Goal: Task Accomplishment & Management: Manage account settings

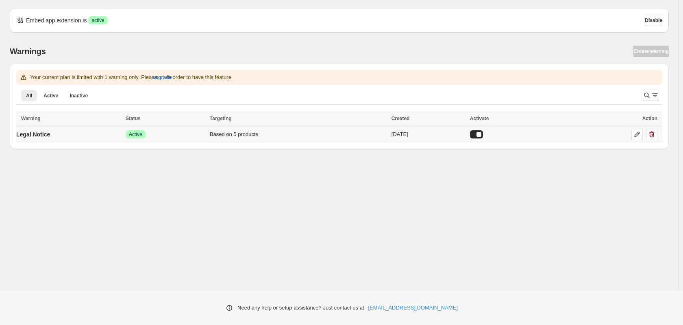
click at [313, 133] on div "Based on 5 products" at bounding box center [298, 134] width 177 height 8
click at [636, 134] on icon at bounding box center [637, 134] width 8 height 8
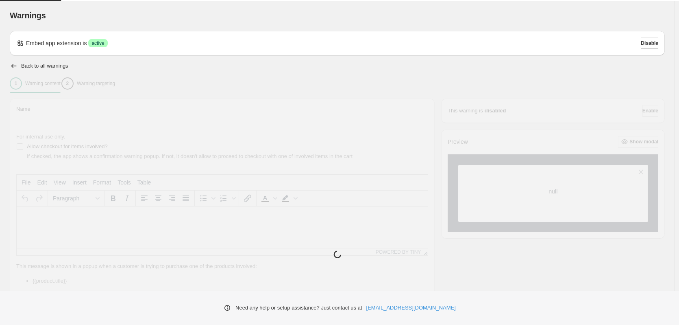
type input "**********"
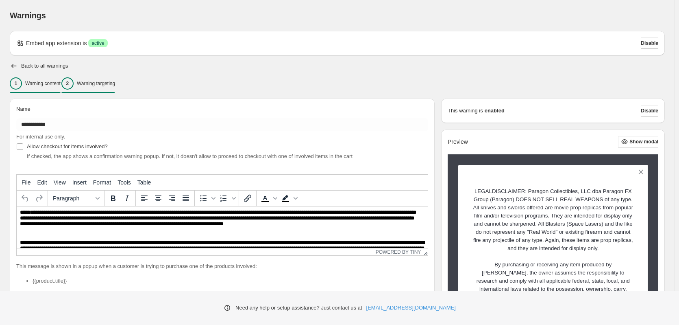
click at [114, 83] on p "Warning targeting" at bounding box center [96, 83] width 38 height 7
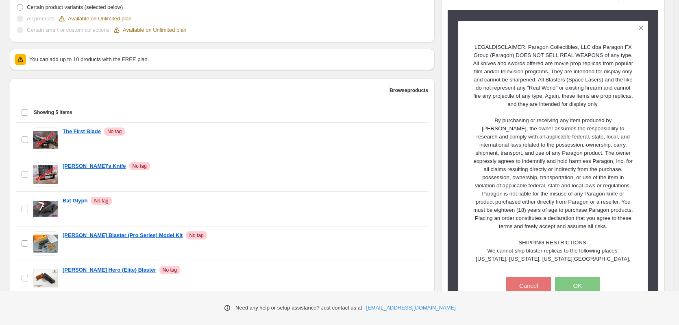
scroll to position [297, 0]
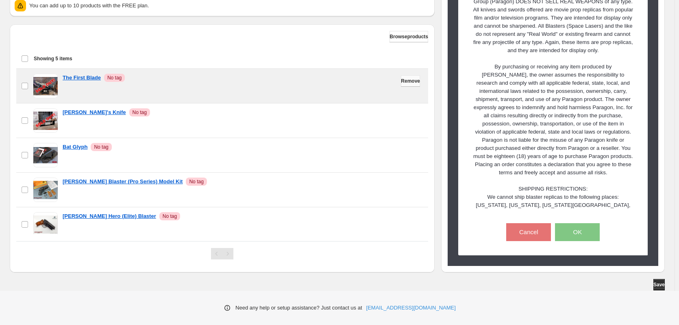
click at [404, 82] on span "Remove" at bounding box center [410, 81] width 19 height 7
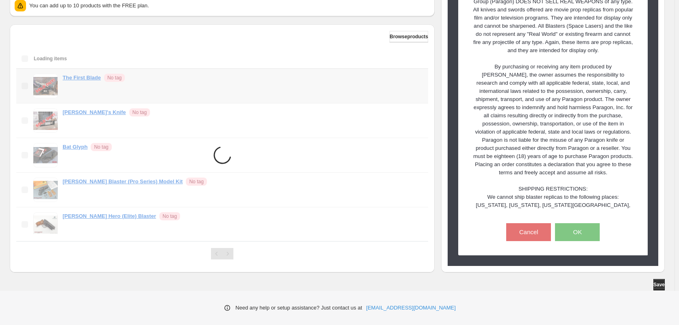
scroll to position [270, 0]
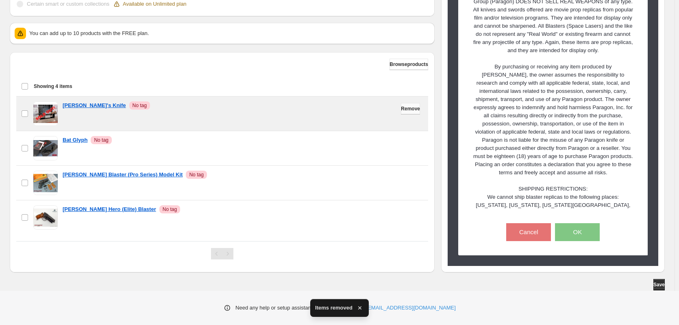
click at [403, 109] on span "Remove" at bounding box center [410, 108] width 19 height 7
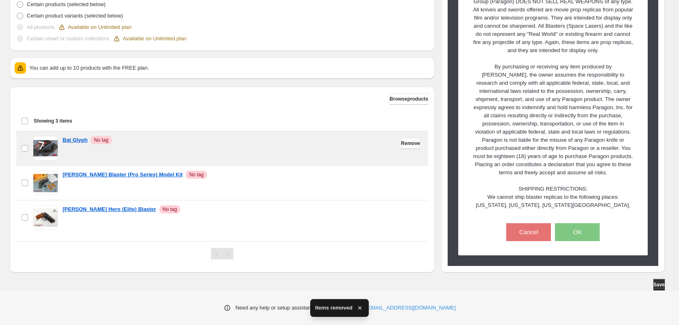
click at [403, 144] on span "Remove" at bounding box center [410, 143] width 19 height 7
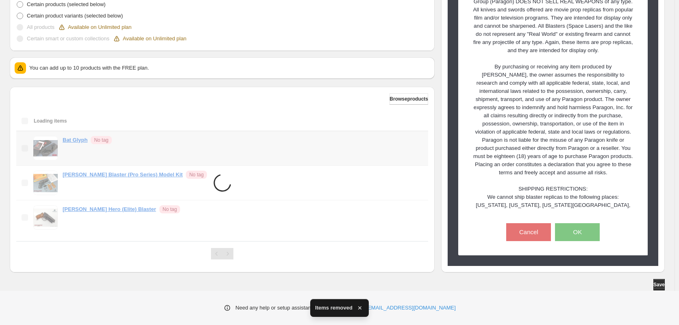
scroll to position [200, 0]
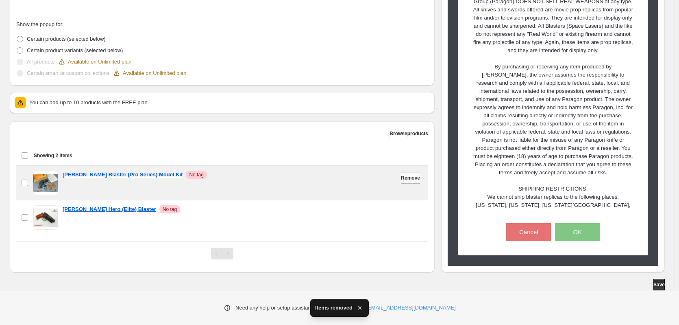
click at [402, 174] on button "Remove" at bounding box center [410, 177] width 19 height 11
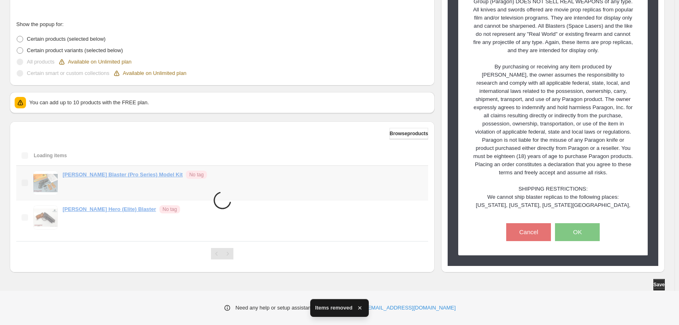
scroll to position [198, 0]
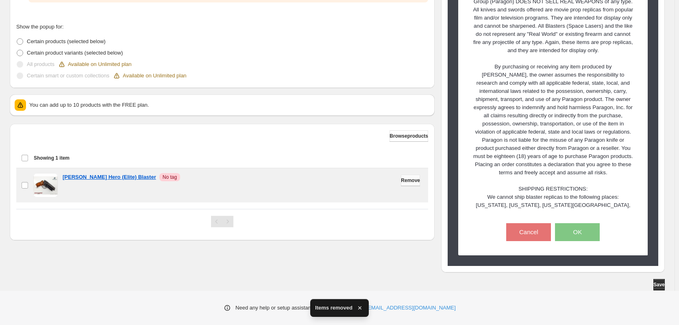
click at [405, 180] on span "Remove" at bounding box center [410, 180] width 19 height 7
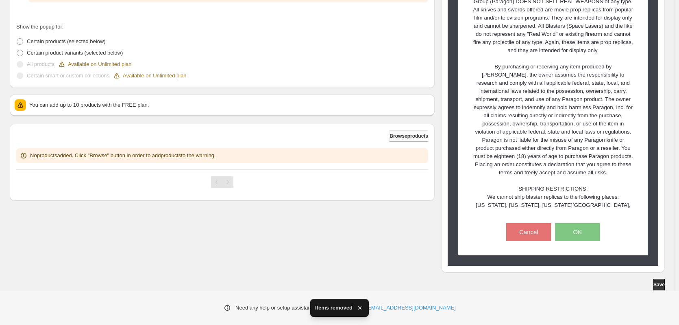
click at [391, 136] on span "Browse products" at bounding box center [409, 136] width 39 height 7
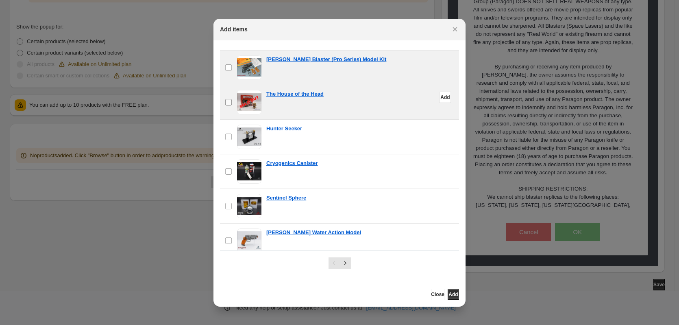
scroll to position [701, 0]
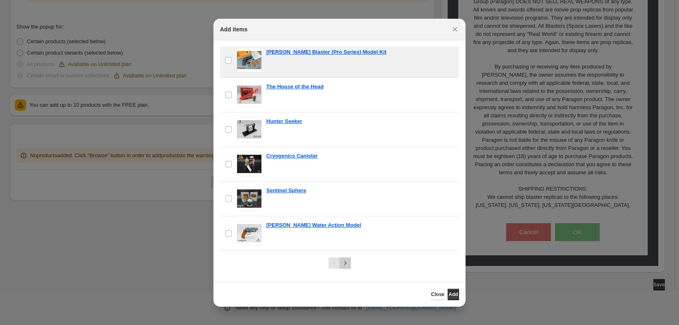
click at [347, 259] on icon "Next" at bounding box center [345, 263] width 8 height 8
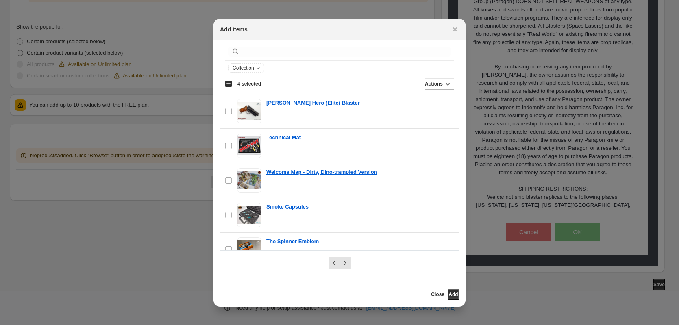
scroll to position [0, 0]
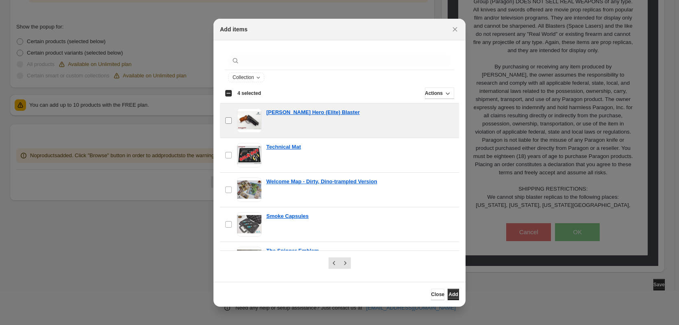
click at [228, 124] on span ":r19:" at bounding box center [228, 120] width 7 height 7
click at [449, 292] on span "Add" at bounding box center [453, 294] width 9 height 7
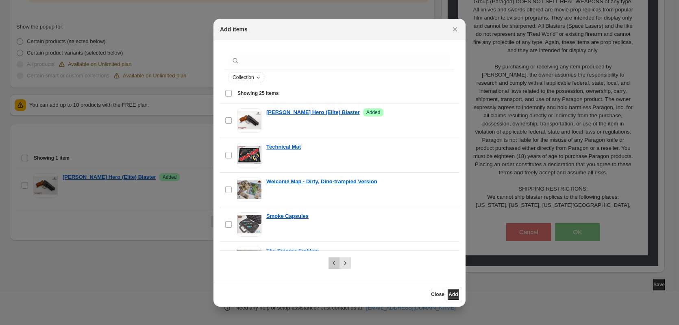
click at [333, 262] on icon "Previous" at bounding box center [334, 263] width 8 height 8
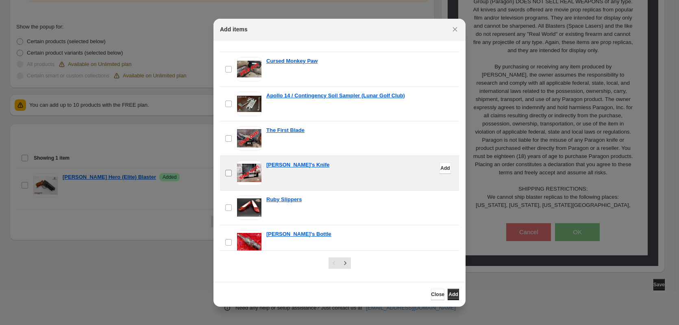
scroll to position [163, 0]
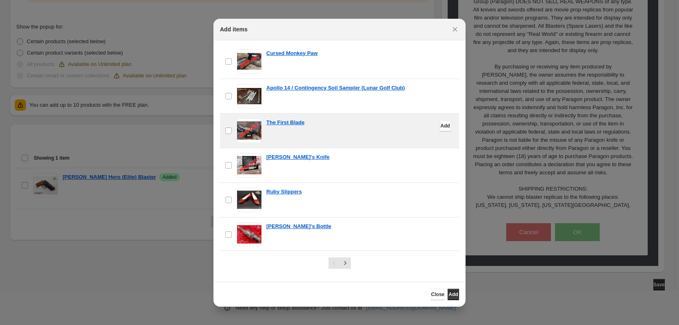
click at [440, 127] on button "Add" at bounding box center [445, 125] width 11 height 11
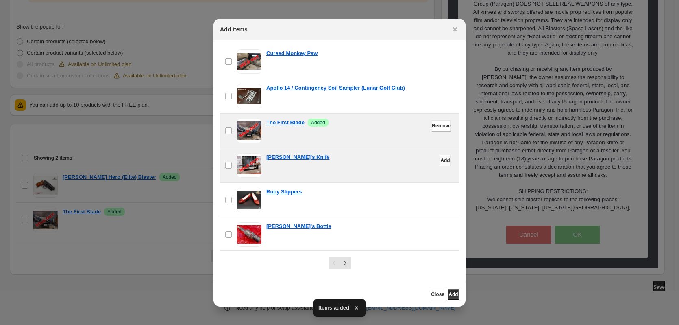
click at [440, 160] on span "Add" at bounding box center [444, 160] width 9 height 7
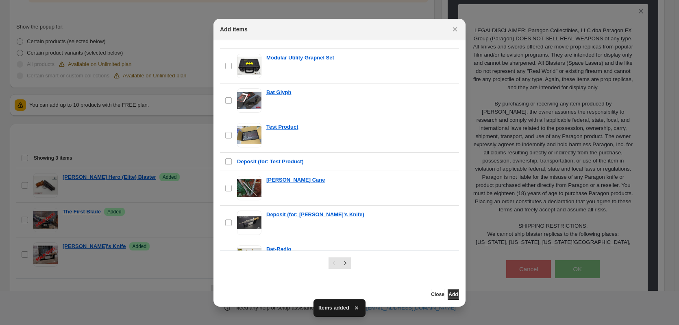
scroll to position [366, 0]
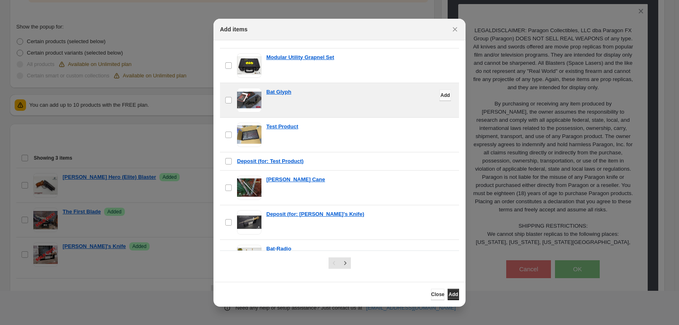
click at [440, 95] on span "Add" at bounding box center [444, 95] width 9 height 7
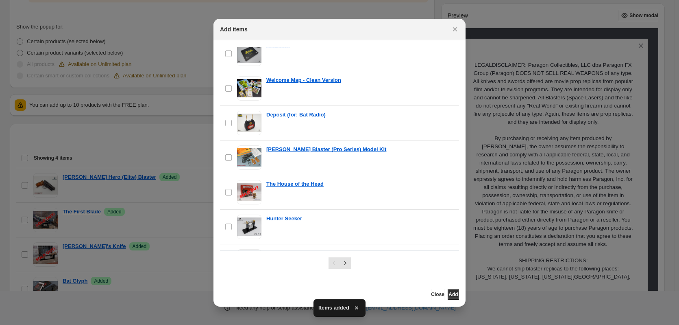
scroll to position [610, 0]
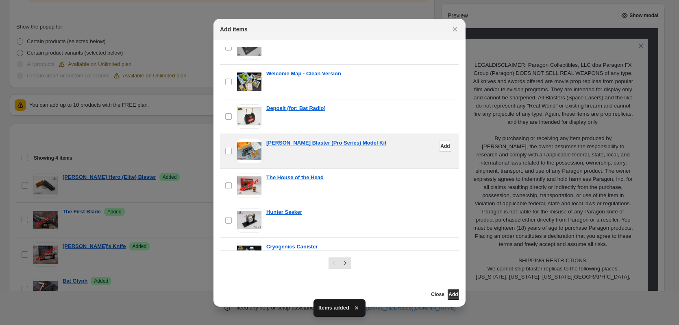
click at [440, 147] on span "Add" at bounding box center [444, 146] width 9 height 7
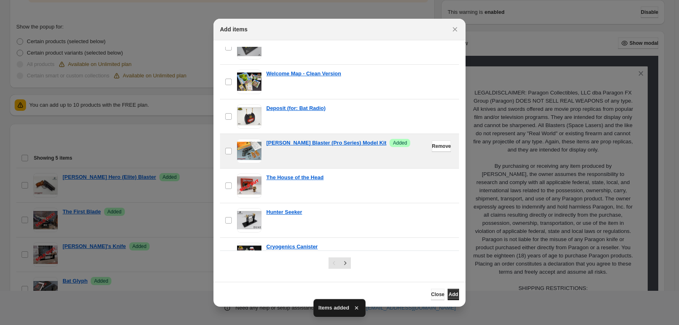
click at [431, 294] on span "Close" at bounding box center [437, 294] width 13 height 7
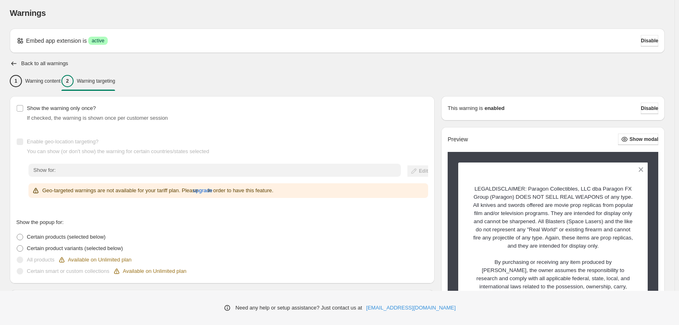
scroll to position [0, 0]
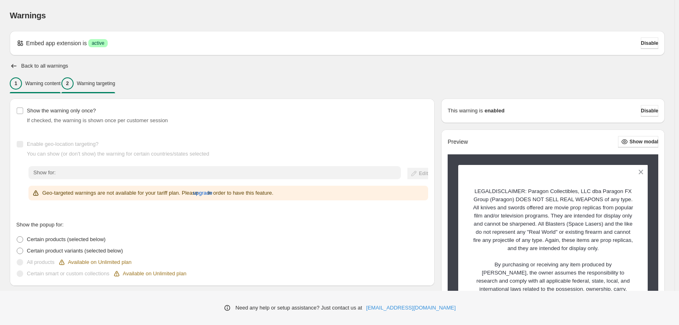
click at [46, 82] on p "Warning content" at bounding box center [42, 83] width 35 height 7
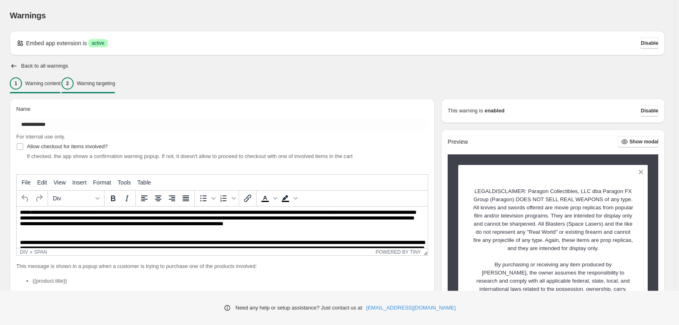
click at [115, 83] on p "Warning targeting" at bounding box center [96, 83] width 38 height 7
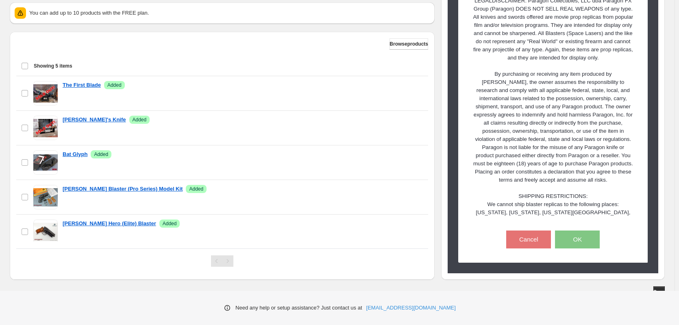
scroll to position [297, 0]
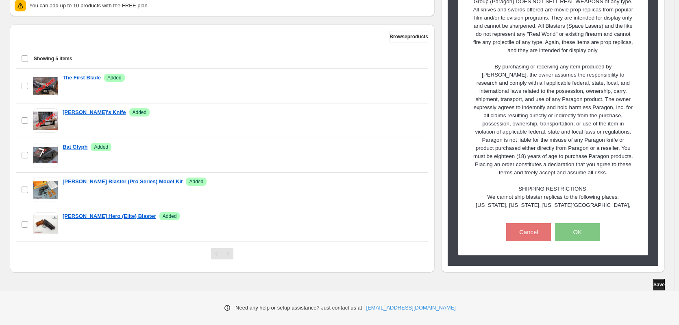
click at [654, 283] on span "Save" at bounding box center [658, 284] width 11 height 7
click at [660, 283] on span "Save" at bounding box center [658, 284] width 11 height 7
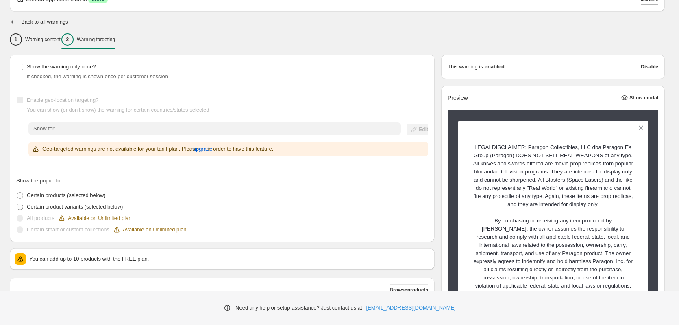
scroll to position [0, 0]
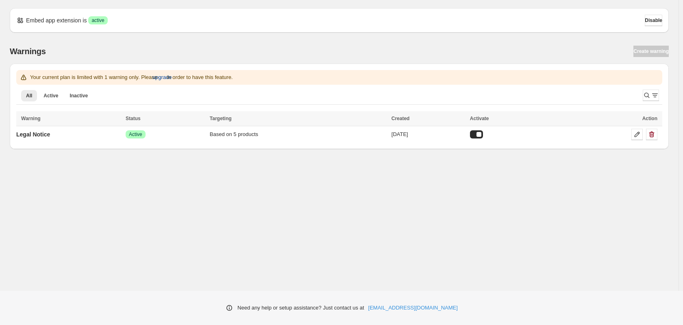
click at [169, 77] on span "upgrade" at bounding box center [162, 77] width 20 height 8
click at [483, 135] on div at bounding box center [476, 134] width 13 height 8
click at [487, 133] on div at bounding box center [480, 134] width 13 height 8
click at [298, 134] on div "Based on 5 products" at bounding box center [298, 134] width 177 height 8
click at [416, 132] on div "[DATE]" at bounding box center [429, 134] width 74 height 8
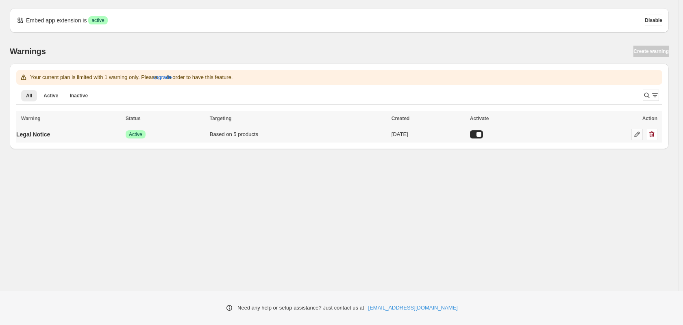
click at [636, 132] on icon at bounding box center [637, 134] width 8 height 8
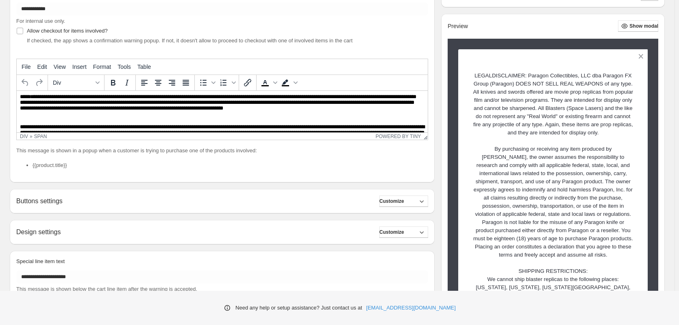
scroll to position [198, 0]
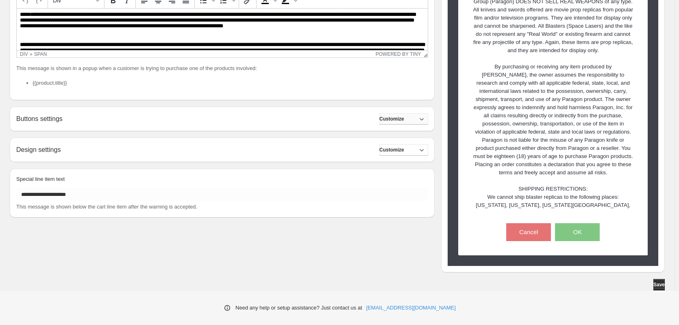
click at [424, 117] on icon "button" at bounding box center [422, 119] width 8 height 8
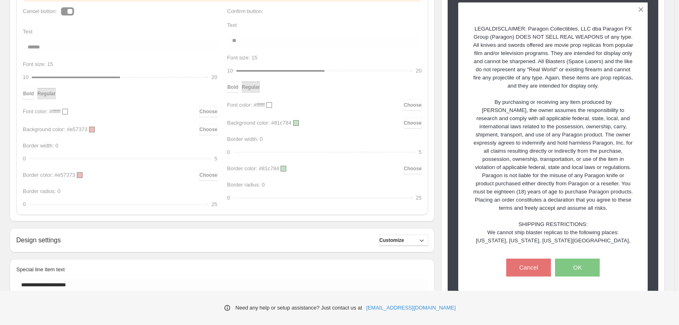
scroll to position [383, 0]
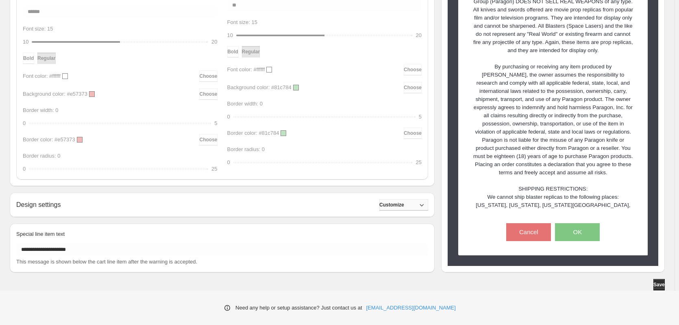
click at [426, 205] on icon "button" at bounding box center [422, 204] width 8 height 8
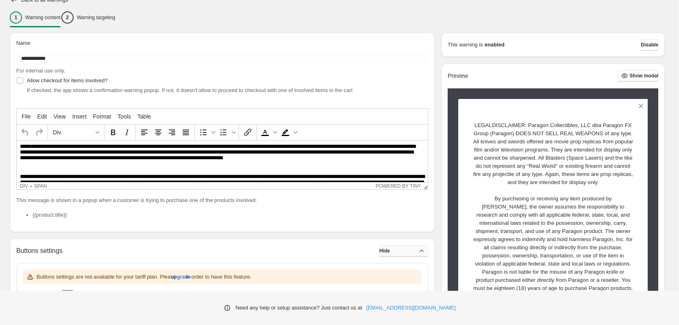
scroll to position [0, 0]
